Goal: Transaction & Acquisition: Purchase product/service

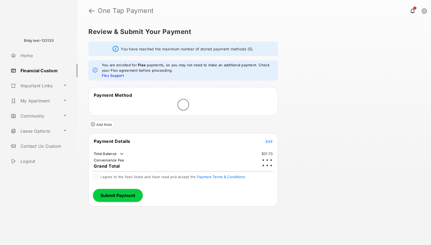
drag, startPoint x: 271, startPoint y: 50, endPoint x: 258, endPoint y: 48, distance: 12.7
click at [258, 48] on div "You have reached the maximum number of stored payment methods (5)." at bounding box center [183, 48] width 190 height 15
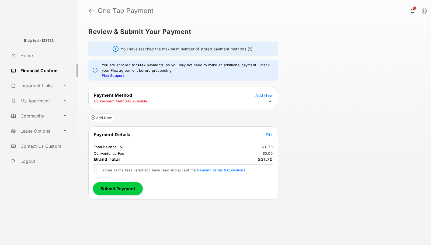
click at [272, 100] on icon at bounding box center [270, 101] width 5 height 5
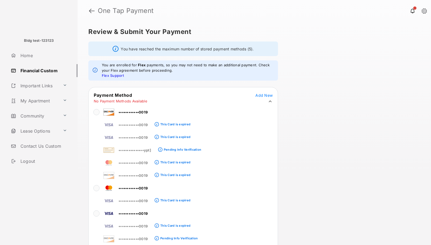
click at [138, 114] on span "••••••••••••0019" at bounding box center [132, 112] width 29 height 4
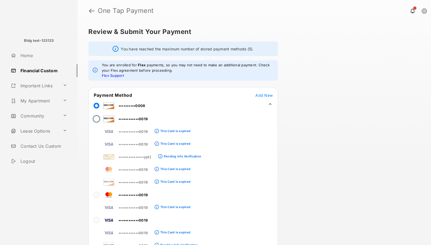
click at [351, 99] on div "Review & Submit Your Payment You have reached the maximum number of stored paym…" at bounding box center [254, 133] width 353 height 223
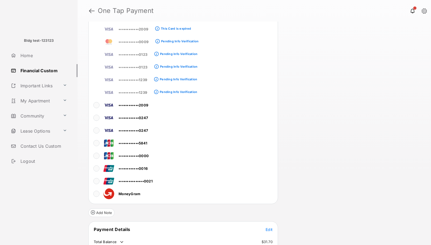
scroll to position [1418, 0]
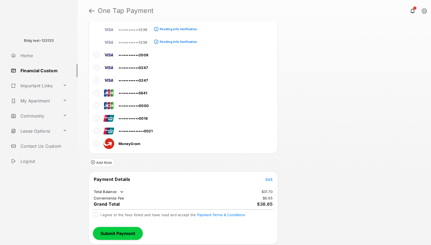
click at [271, 178] on span "Edit" at bounding box center [268, 179] width 7 height 5
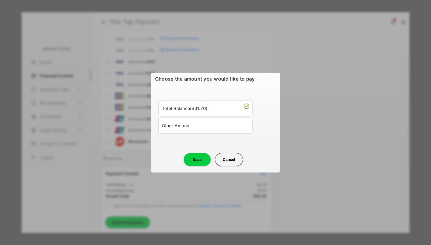
click at [197, 129] on div "Other Amount" at bounding box center [205, 125] width 87 height 9
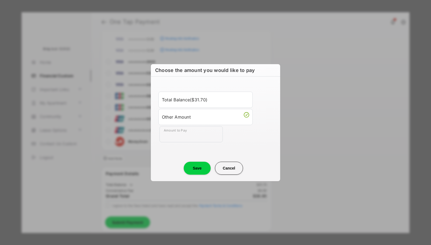
click at [189, 123] on li "Other Amount" at bounding box center [205, 117] width 94 height 16
click at [179, 133] on input "Amount to Pay" at bounding box center [190, 134] width 63 height 16
type input "*****"
click at [191, 164] on button "Save" at bounding box center [197, 168] width 27 height 13
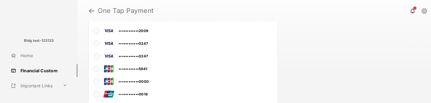
scroll to position [1559, 0]
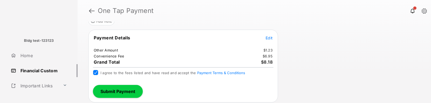
click at [128, 90] on button "Submit Payment" at bounding box center [118, 91] width 50 height 13
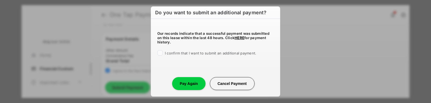
click at [162, 54] on div at bounding box center [159, 52] width 5 height 5
click at [210, 82] on button "Cancel Payment" at bounding box center [232, 83] width 45 height 13
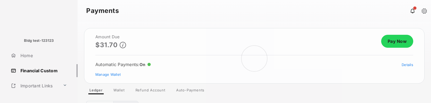
click at [397, 41] on div "Looking for scheduled charges" at bounding box center [254, 62] width 353 height 81
click at [399, 40] on link "Pay Now" at bounding box center [397, 41] width 32 height 13
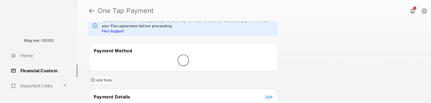
scroll to position [44, 0]
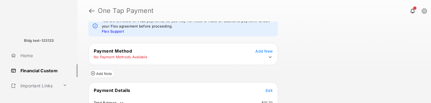
click at [269, 58] on icon at bounding box center [270, 57] width 5 height 5
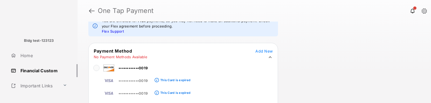
click at [133, 66] on span "••••••••••••0019" at bounding box center [132, 68] width 29 height 4
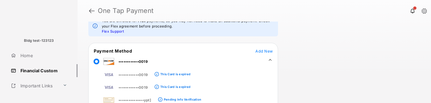
click at [271, 60] on icon at bounding box center [270, 59] width 5 height 5
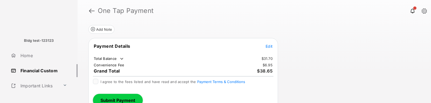
scroll to position [104, 0]
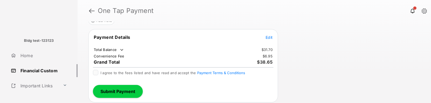
click at [268, 37] on span "Edit" at bounding box center [268, 37] width 7 height 5
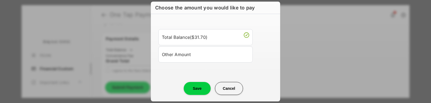
click at [192, 58] on div "Other Amount" at bounding box center [205, 54] width 87 height 9
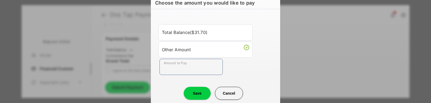
click at [177, 70] on input "Amount to Pay" at bounding box center [190, 67] width 63 height 16
type input "*****"
click at [197, 96] on button "Save" at bounding box center [197, 93] width 27 height 13
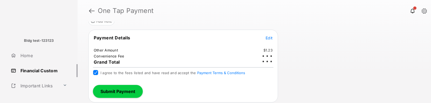
click at [112, 91] on button "Submit Payment" at bounding box center [118, 91] width 50 height 13
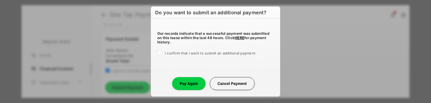
click at [160, 55] on div "I confirm that I want to submit an additional payment." at bounding box center [215, 53] width 116 height 6
click at [160, 56] on div "I confirm that I want to submit an additional payment." at bounding box center [215, 53] width 116 height 6
click at [177, 82] on button "Pay Again" at bounding box center [188, 83] width 33 height 13
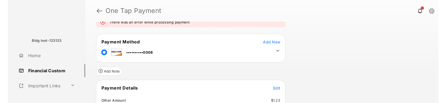
scroll to position [77, 0]
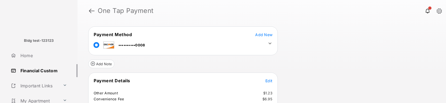
click at [388, 91] on div "Review & Submit Your Payment You have reached the maximum number of stored paym…" at bounding box center [262, 62] width 369 height 81
